Goal: Task Accomplishment & Management: Manage account settings

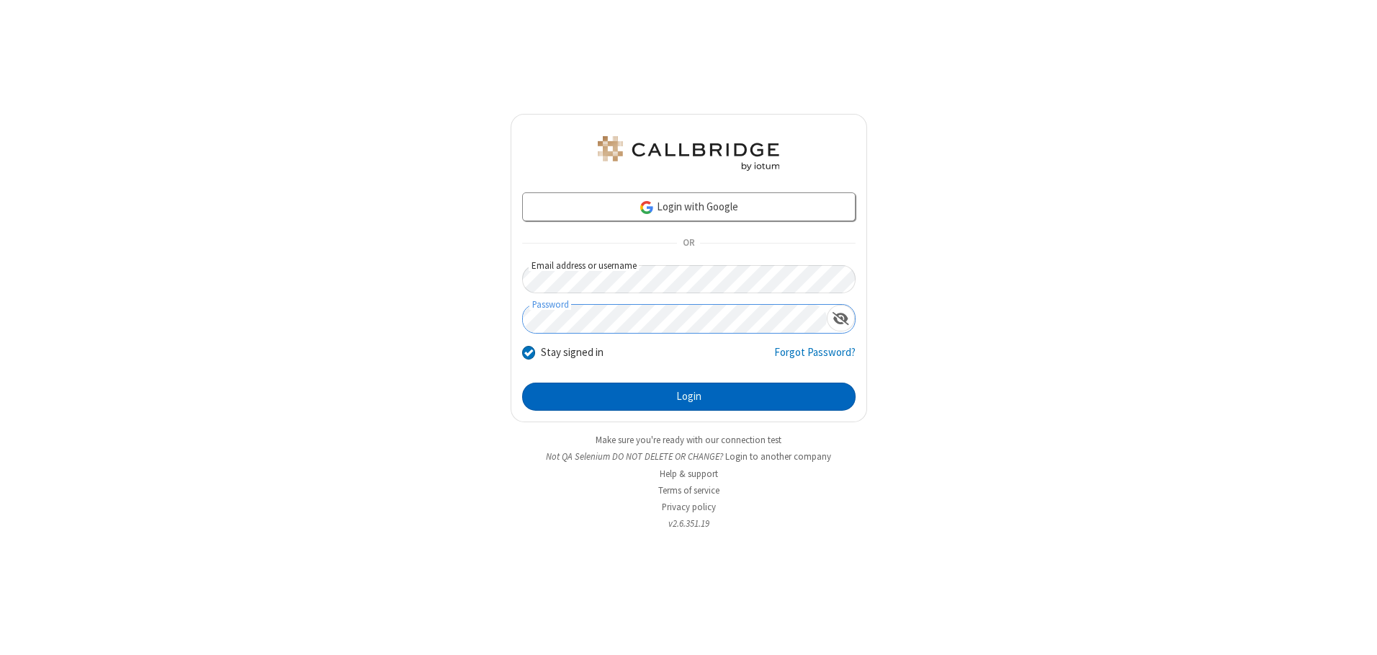
click at [689, 396] on button "Login" at bounding box center [689, 396] width 334 height 29
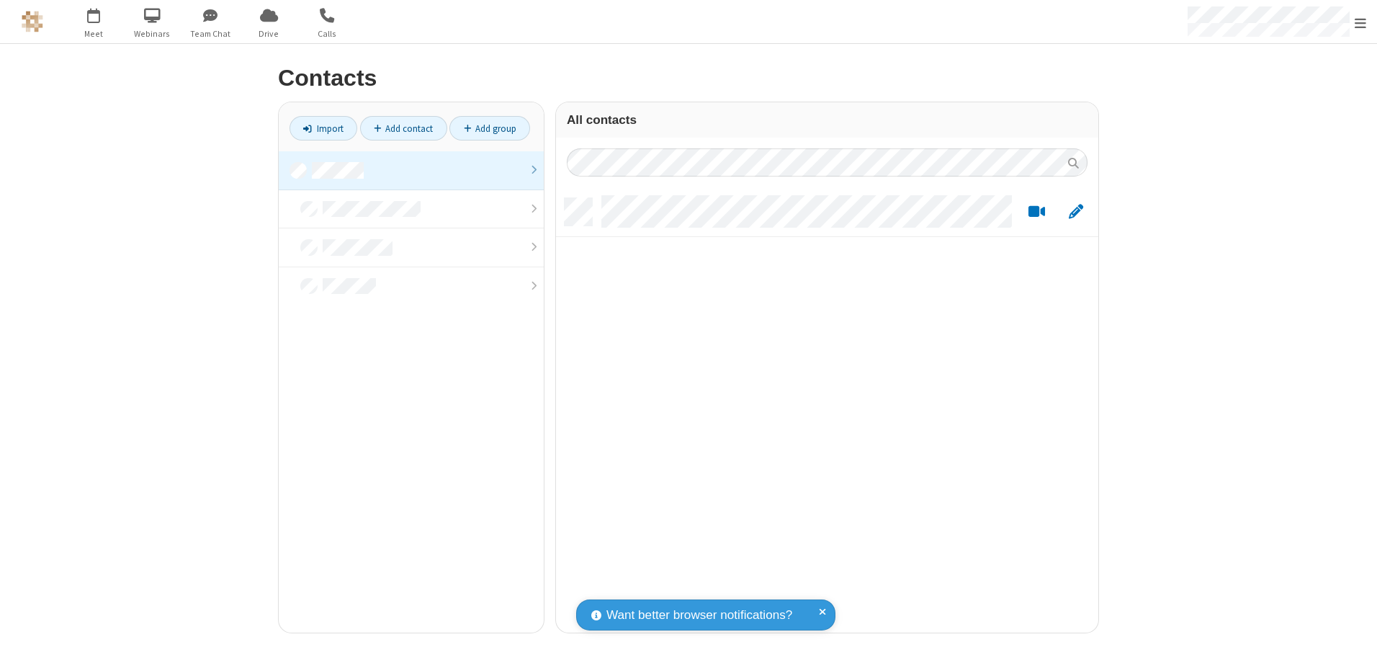
scroll to position [434, 532]
click at [411, 170] on link at bounding box center [411, 170] width 265 height 39
click at [403, 128] on link "Add contact" at bounding box center [403, 128] width 87 height 24
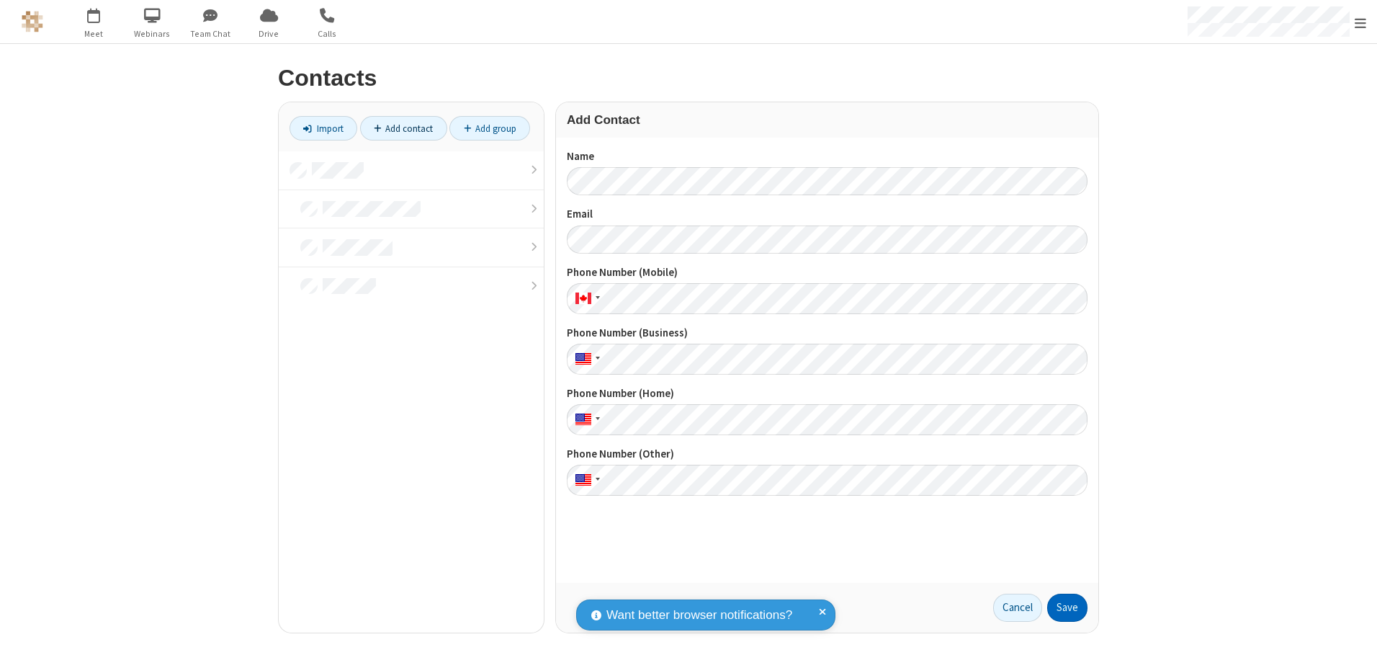
click at [1068, 607] on button "Save" at bounding box center [1067, 608] width 40 height 29
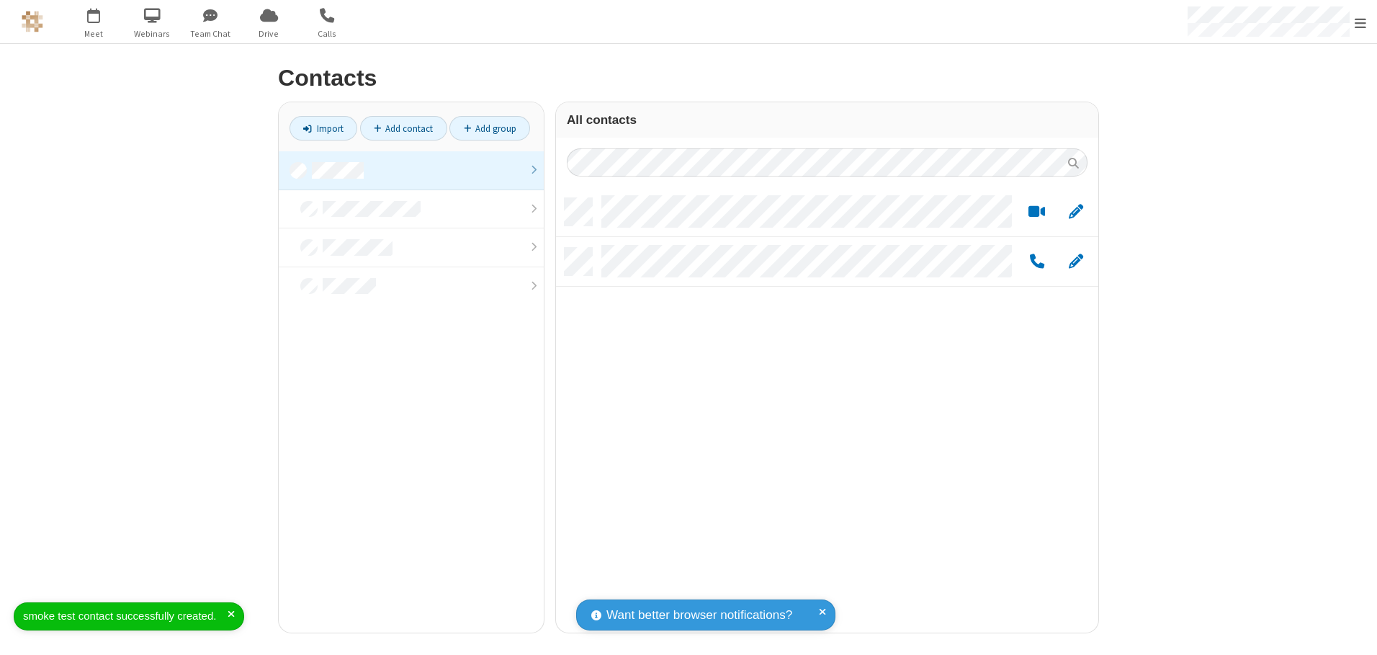
scroll to position [434, 532]
